Goal: Register for event/course

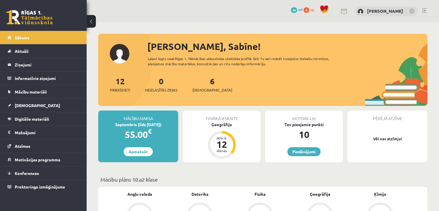
click at [170, 15] on div "0 Dāvanas 10 mP 0 xp Sabīne Vorza" at bounding box center [263, 11] width 353 height 22
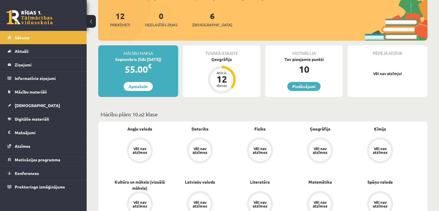
scroll to position [40, 0]
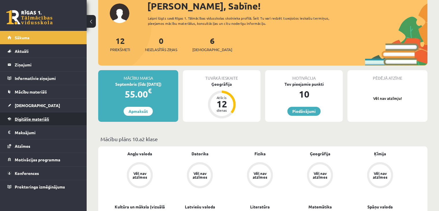
click at [32, 121] on link "Digitālie materiāli" at bounding box center [44, 118] width 72 height 13
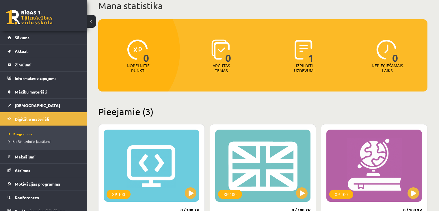
click at [35, 118] on span "Digitālie materiāli" at bounding box center [32, 119] width 34 height 5
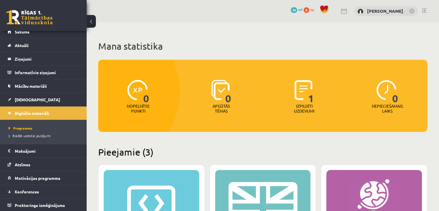
scroll to position [6, 0]
click at [49, 90] on link "Mācību materiāli" at bounding box center [44, 86] width 72 height 13
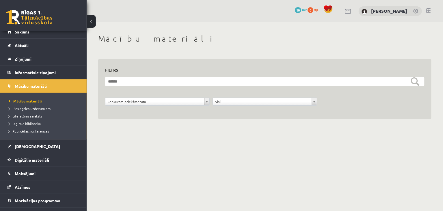
click at [24, 131] on span "Publicētas konferences" at bounding box center [29, 131] width 40 height 5
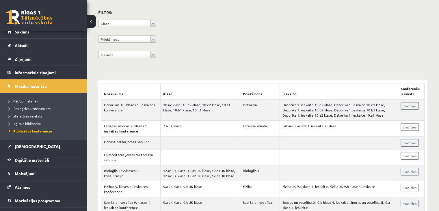
scroll to position [43, 0]
click at [412, 105] on link "Skatīties" at bounding box center [410, 107] width 18 height 8
click at [46, 32] on link "Sākums" at bounding box center [44, 31] width 72 height 13
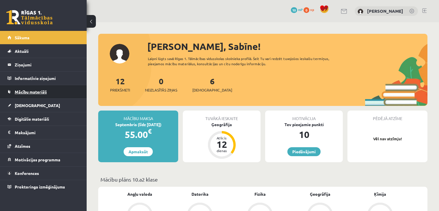
click at [32, 93] on span "Mācību materiāli" at bounding box center [31, 91] width 32 height 5
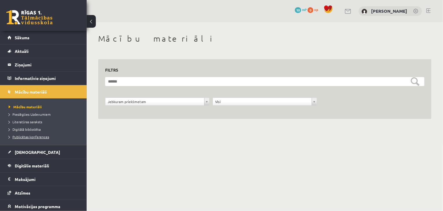
click at [22, 137] on span "Publicētas konferences" at bounding box center [29, 137] width 40 height 5
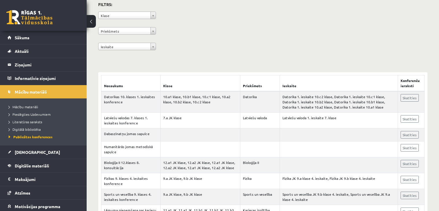
scroll to position [51, 0]
click at [406, 98] on link "Skatīties" at bounding box center [410, 99] width 18 height 8
click at [177, 33] on div "**********" at bounding box center [263, 27] width 330 height 53
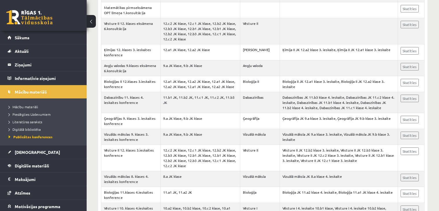
scroll to position [0, 0]
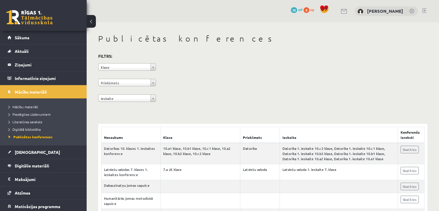
click at [314, 89] on div "**********" at bounding box center [263, 78] width 330 height 53
click at [23, 64] on legend "Ziņojumi 0" at bounding box center [47, 64] width 65 height 13
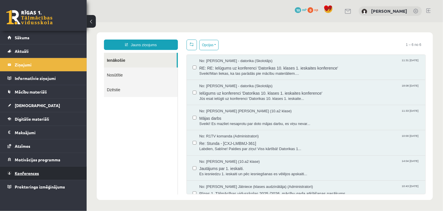
click at [26, 169] on link "Konferences" at bounding box center [44, 173] width 72 height 13
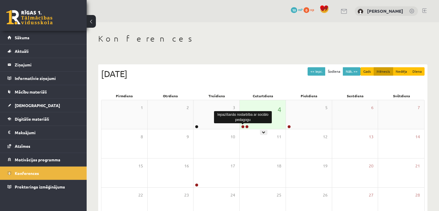
click at [242, 125] on link at bounding box center [242, 126] width 3 height 3
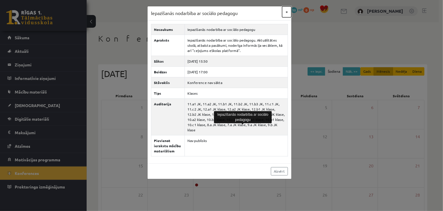
click at [288, 11] on button "×" at bounding box center [286, 11] width 9 height 11
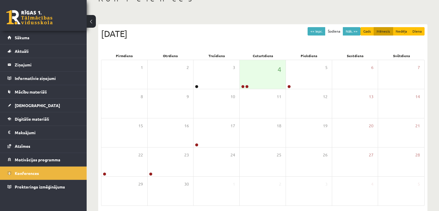
scroll to position [41, 0]
click at [242, 86] on link at bounding box center [242, 85] width 3 height 3
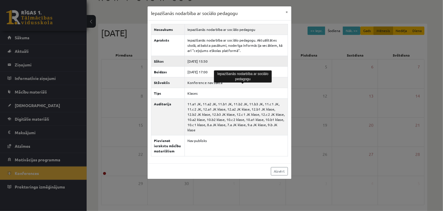
click at [268, 58] on td "2025-09-04 15:50" at bounding box center [236, 61] width 103 height 11
click at [286, 12] on button "×" at bounding box center [286, 11] width 9 height 11
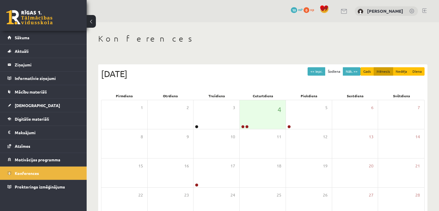
scroll to position [40, 0]
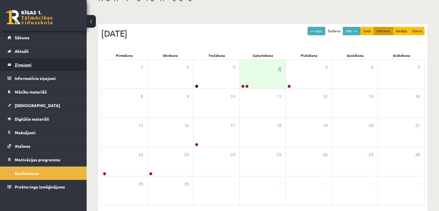
click at [45, 66] on legend "Ziņojumi 0" at bounding box center [47, 64] width 65 height 13
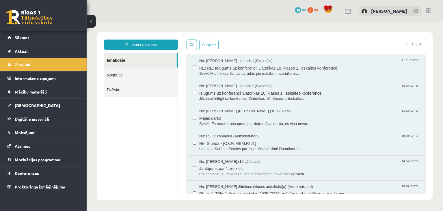
drag, startPoint x: 167, startPoint y: 34, endPoint x: 138, endPoint y: 26, distance: 29.4
click at [166, 33] on div "Jauns ziņojums Ienākošie Nosūtītie Dzēstie ********* ********* ******* Opcijas …" at bounding box center [265, 116] width 337 height 168
click at [34, 175] on link "Konferences" at bounding box center [44, 173] width 72 height 13
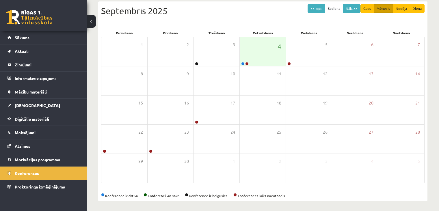
scroll to position [64, 0]
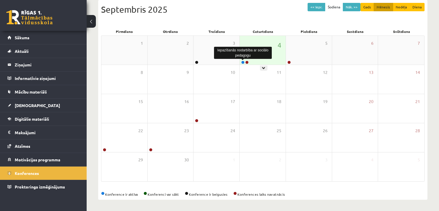
click at [243, 63] on link at bounding box center [242, 62] width 3 height 3
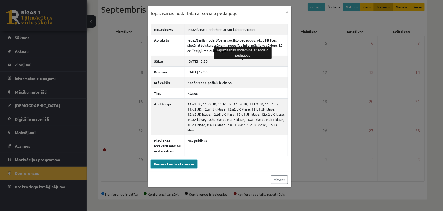
click at [164, 160] on link "Pievienoties konferencei" at bounding box center [174, 164] width 46 height 8
click at [166, 160] on link "Pievienoties konferencei" at bounding box center [174, 164] width 46 height 8
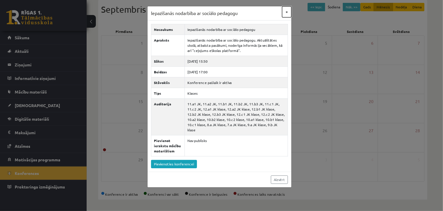
click at [287, 9] on button "×" at bounding box center [286, 11] width 9 height 11
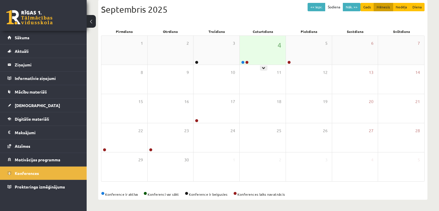
click at [245, 61] on div at bounding box center [245, 63] width 10 height 4
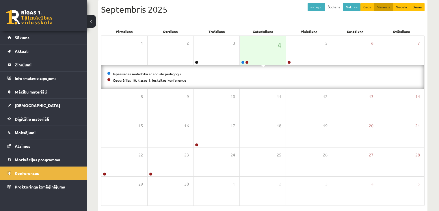
click at [178, 80] on link "Ģeogrāfijas 10. klases 1. ieskaites konference" at bounding box center [149, 80] width 73 height 5
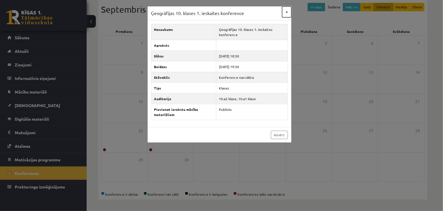
click at [288, 10] on button "×" at bounding box center [286, 11] width 9 height 11
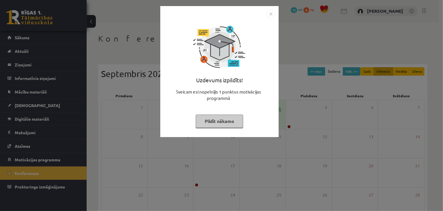
click at [219, 119] on button "Pildīt nākamo" at bounding box center [219, 121] width 47 height 13
